Goal: Information Seeking & Learning: Compare options

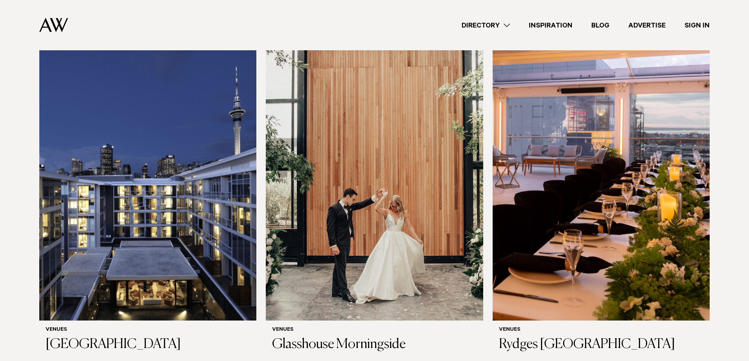
scroll to position [236, 0]
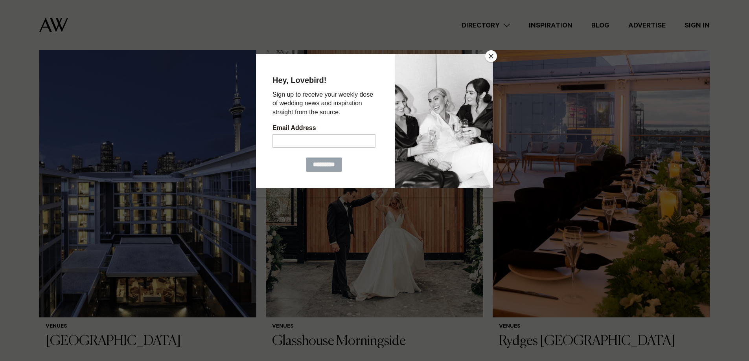
click at [491, 57] on button "Close" at bounding box center [491, 56] width 12 height 12
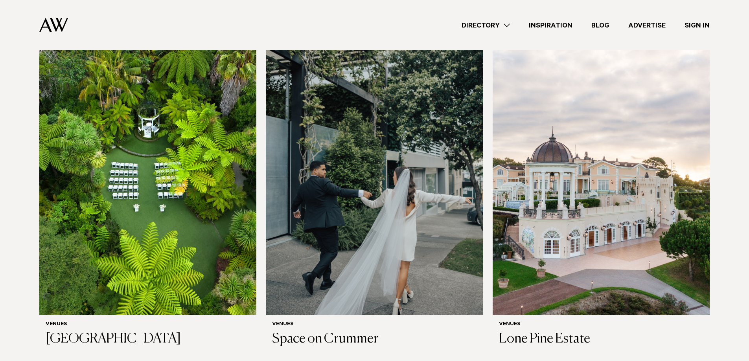
scroll to position [597, 0]
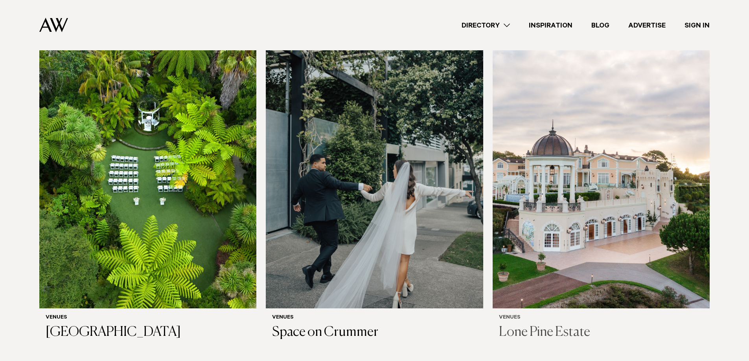
drag, startPoint x: 570, startPoint y: 129, endPoint x: 584, endPoint y: 133, distance: 13.9
click at [584, 133] on img at bounding box center [601, 162] width 217 height 291
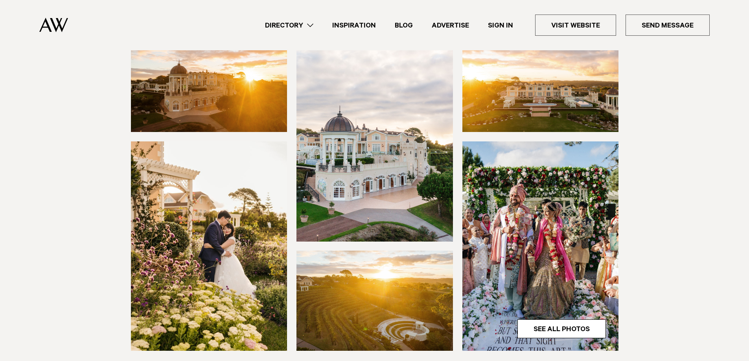
scroll to position [79, 0]
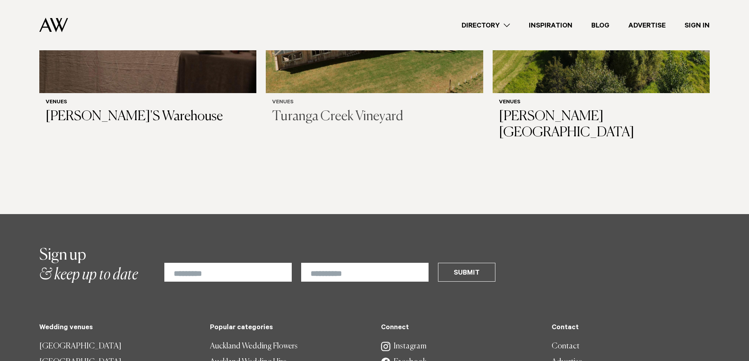
scroll to position [5275, 0]
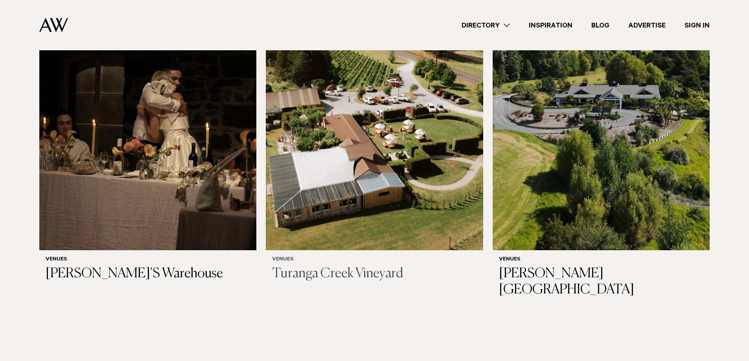
click at [414, 128] on img at bounding box center [374, 104] width 217 height 291
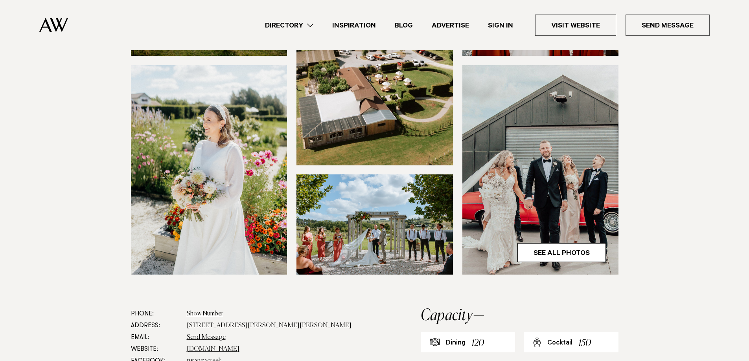
scroll to position [197, 0]
